Goal: Book appointment/travel/reservation

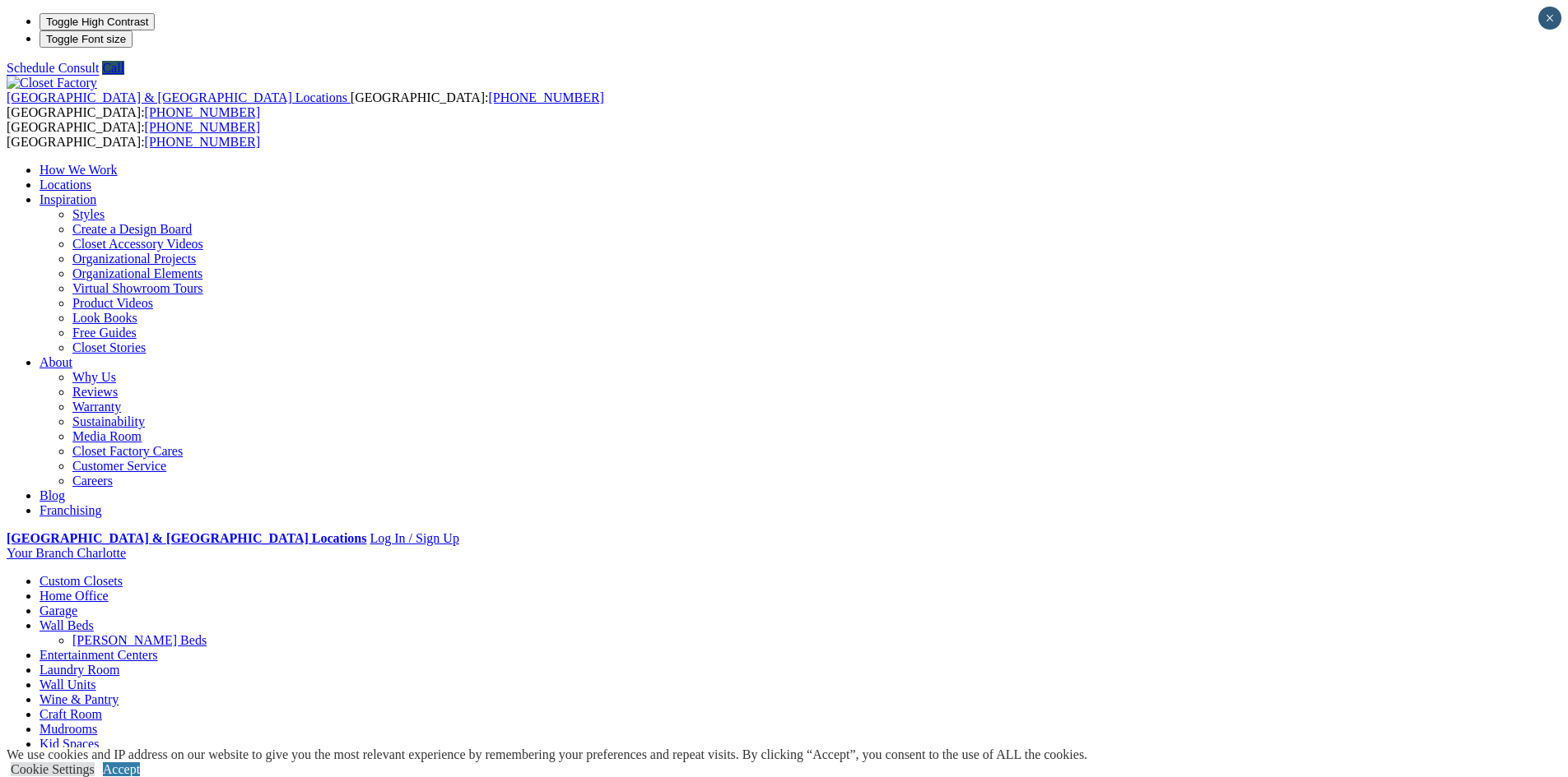
click at [109, 589] on link "Home Office" at bounding box center [73, 596] width 69 height 14
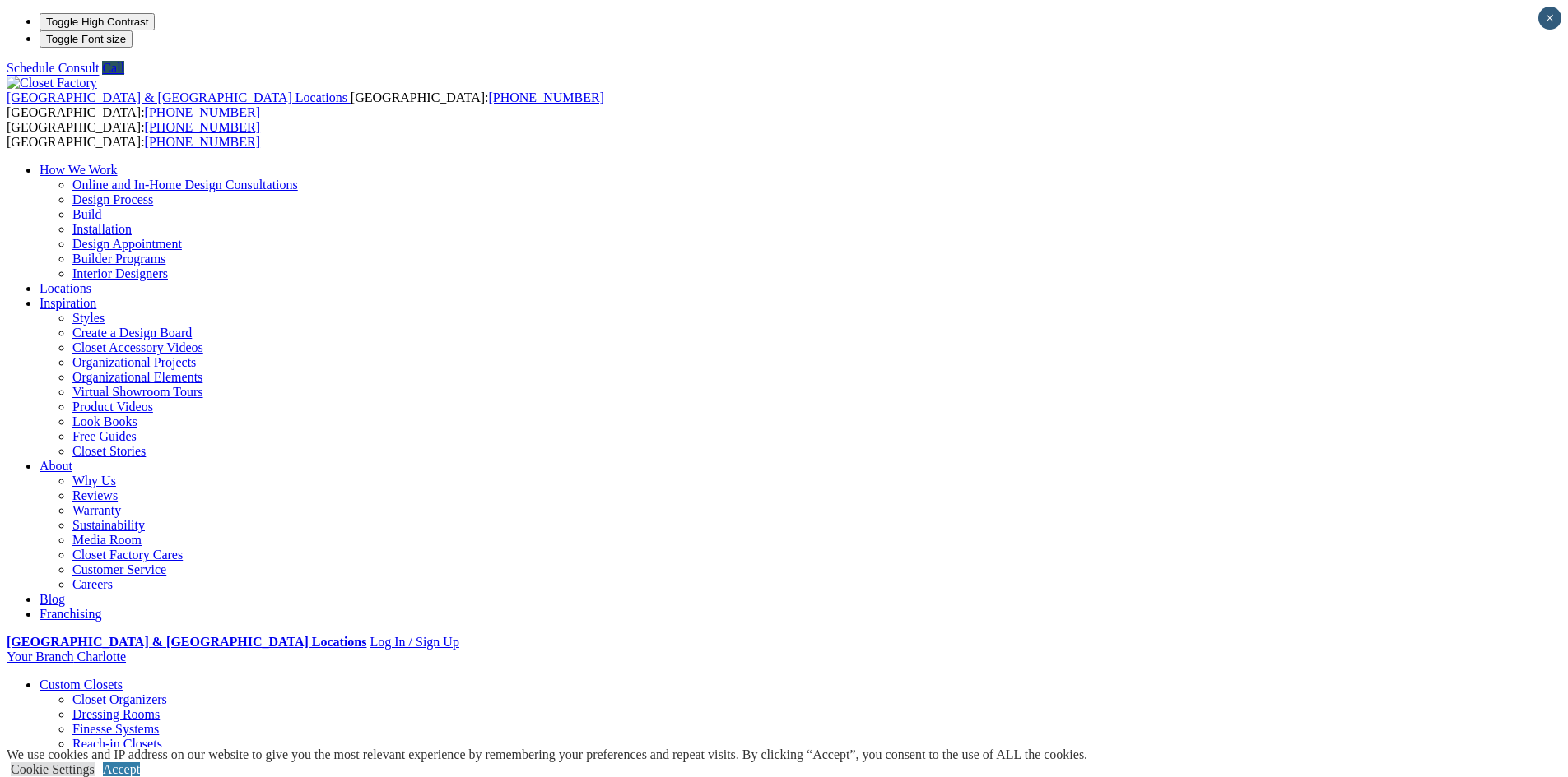
click at [167, 693] on link "Closet Organizers" at bounding box center [119, 700] width 95 height 14
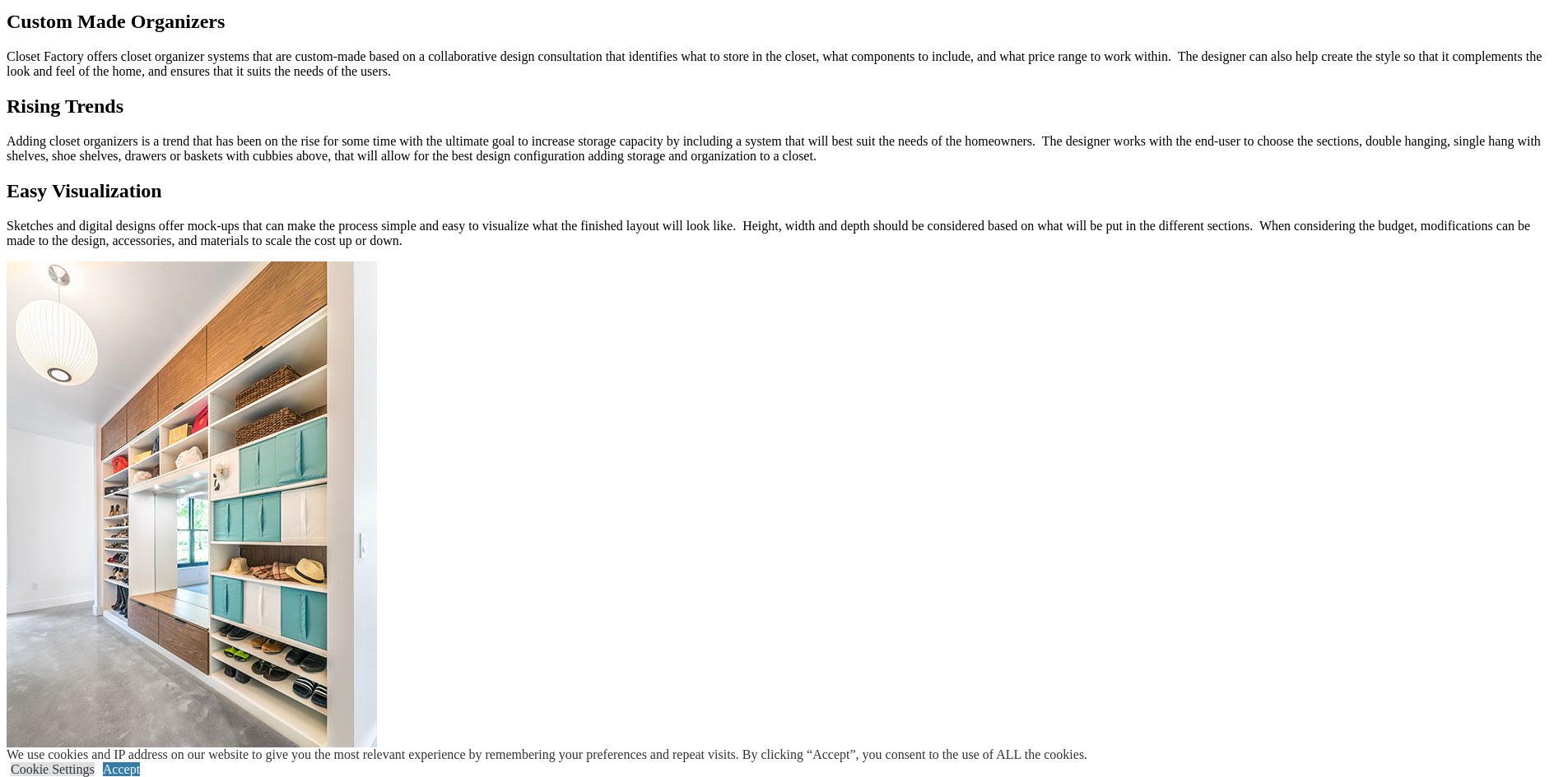
scroll to position [1974, 0]
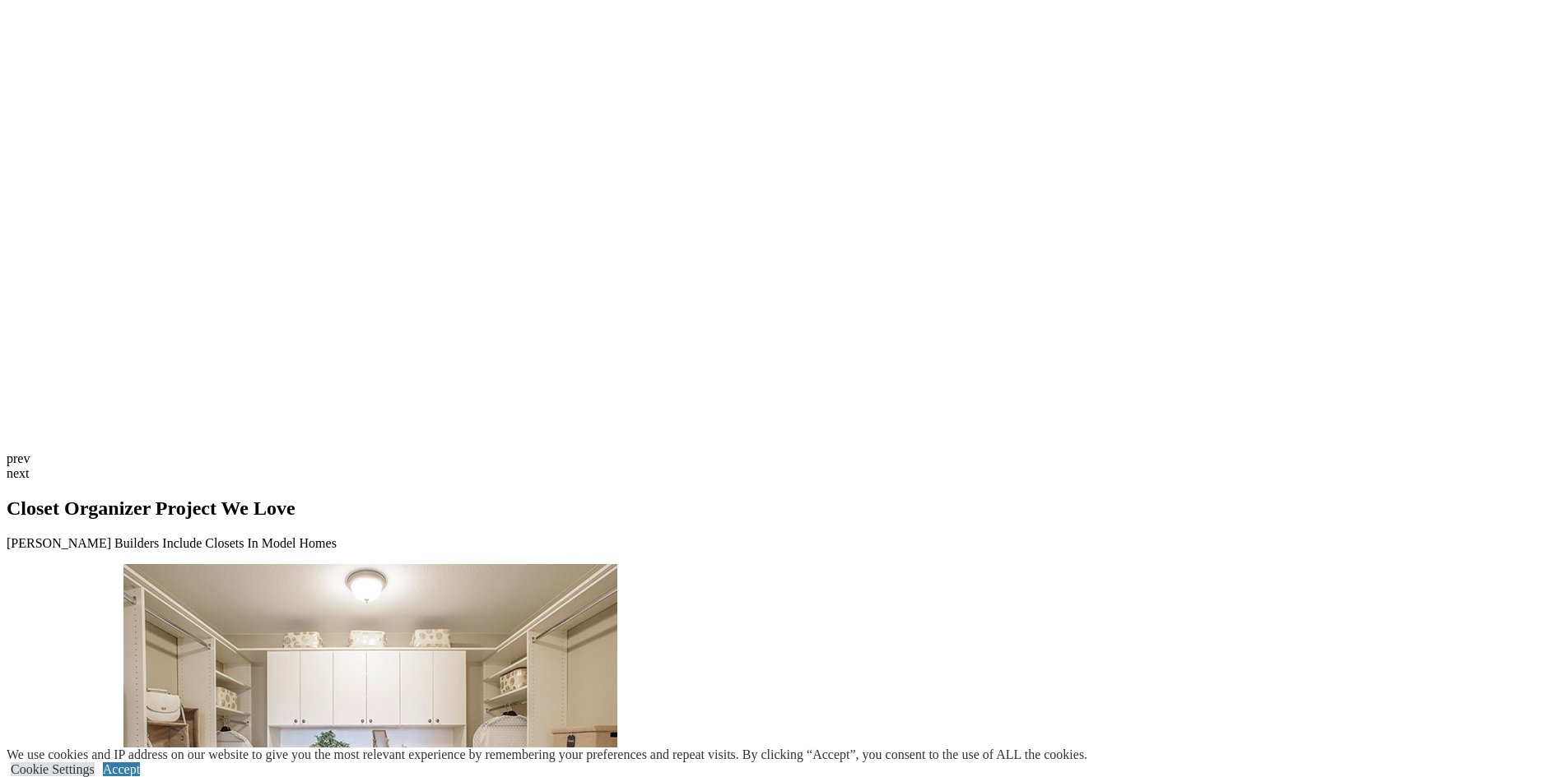
scroll to position [4340, 0]
